Goal: Task Accomplishment & Management: Manage account settings

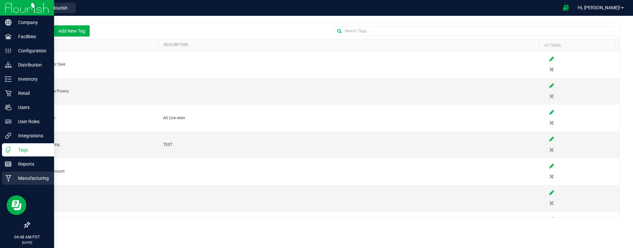
click at [19, 176] on p "Manufacturing" at bounding box center [32, 178] width 40 height 8
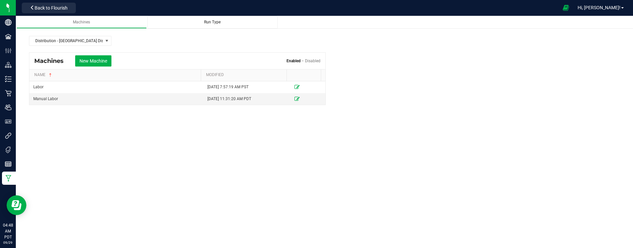
click at [217, 19] on div "Run Type" at bounding box center [213, 22] width 120 height 6
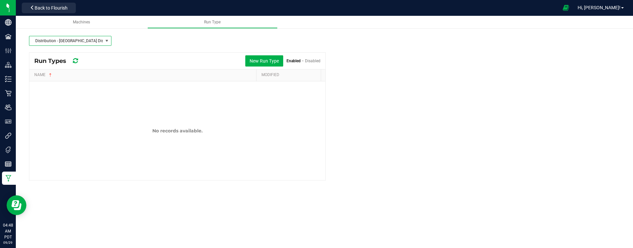
click at [99, 39] on span "Distribution - [GEOGRAPHIC_DATA] Distro" at bounding box center [66, 40] width 74 height 9
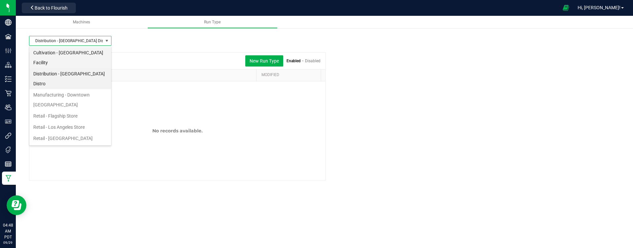
scroll to position [10, 82]
click at [81, 52] on li "Cultivation - [GEOGRAPHIC_DATA] Facility" at bounding box center [70, 57] width 82 height 21
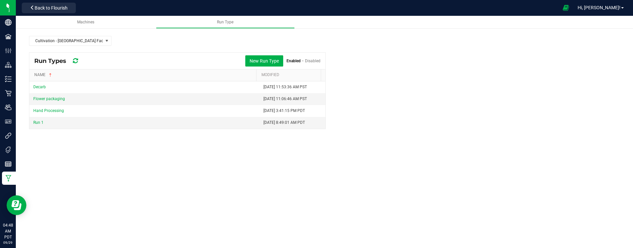
click at [35, 76] on link "Name" at bounding box center [143, 75] width 219 height 5
click at [90, 21] on span "Machines" at bounding box center [85, 22] width 17 height 5
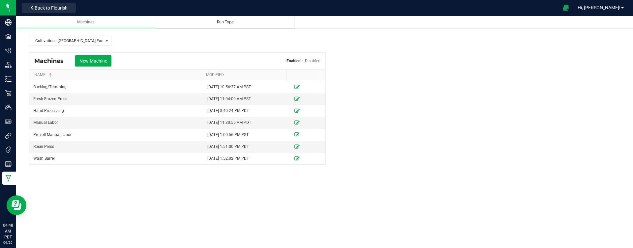
click at [222, 19] on link "Run Type" at bounding box center [225, 22] width 139 height 13
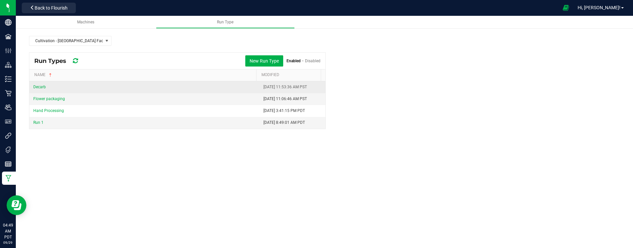
click at [40, 89] on link "Decarb" at bounding box center [39, 87] width 13 height 5
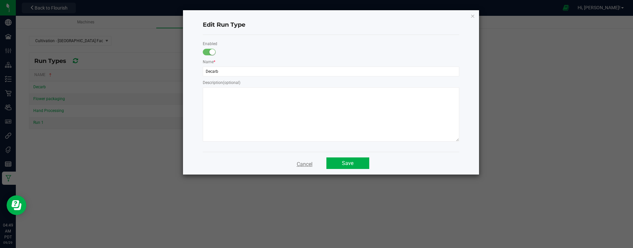
click at [306, 166] on button "Cancel" at bounding box center [305, 164] width 24 height 12
